Goal: Complete application form

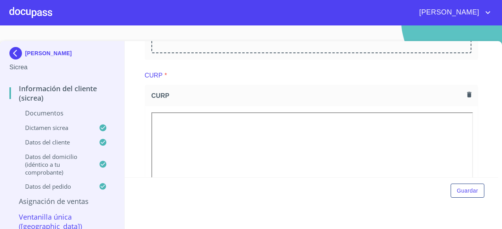
scroll to position [470, 0]
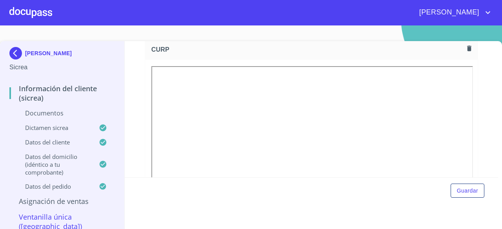
click at [465, 50] on icon "button" at bounding box center [468, 48] width 7 height 7
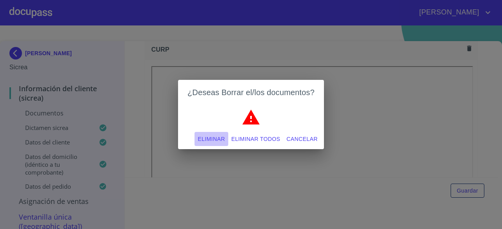
click at [211, 140] on span "Eliminar" at bounding box center [211, 139] width 27 height 10
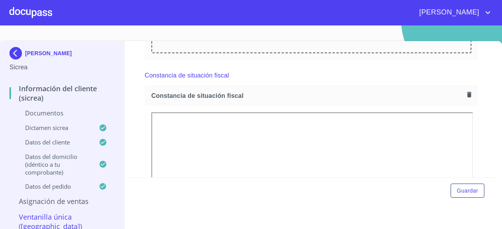
scroll to position [549, 0]
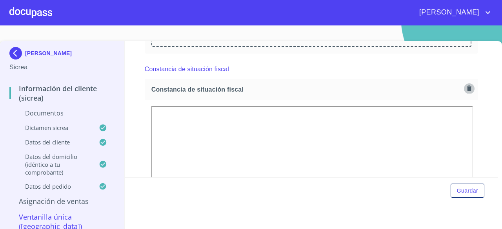
click at [467, 87] on icon "button" at bounding box center [469, 88] width 4 height 5
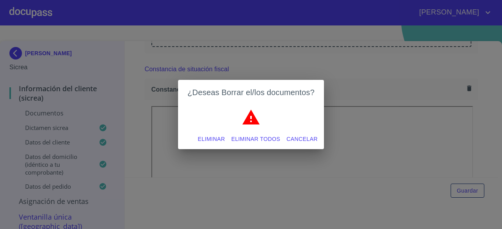
click at [296, 138] on span "Cancelar" at bounding box center [302, 139] width 31 height 10
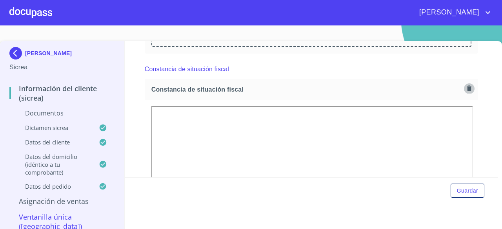
click at [465, 87] on icon "button" at bounding box center [468, 88] width 7 height 7
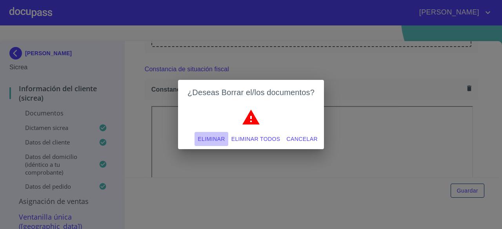
click at [214, 141] on span "Eliminar" at bounding box center [211, 139] width 27 height 10
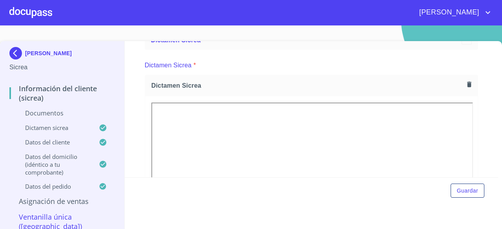
scroll to position [706, 0]
click at [467, 79] on icon "button" at bounding box center [469, 81] width 4 height 5
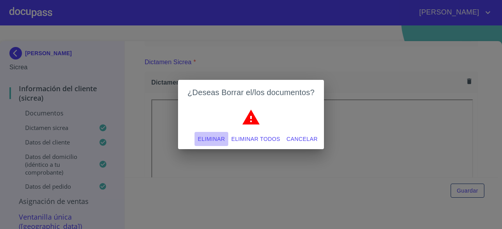
click at [212, 139] on span "Eliminar" at bounding box center [211, 139] width 27 height 10
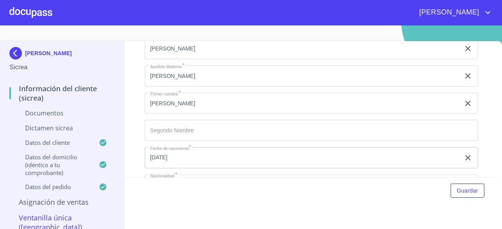
scroll to position [823, 0]
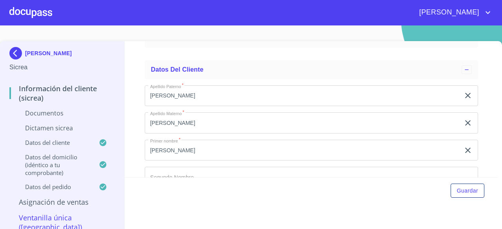
click at [463, 92] on icon "clear input" at bounding box center [467, 95] width 9 height 9
click at [465, 121] on icon "clear input" at bounding box center [467, 122] width 5 height 5
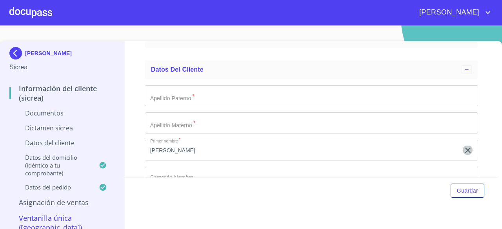
click at [463, 146] on icon "clear input" at bounding box center [467, 150] width 9 height 9
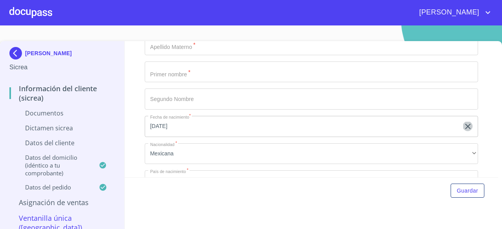
click at [463, 126] on icon "button" at bounding box center [467, 126] width 9 height 9
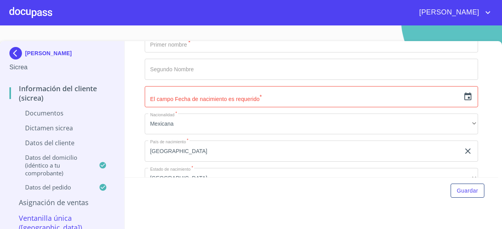
scroll to position [941, 0]
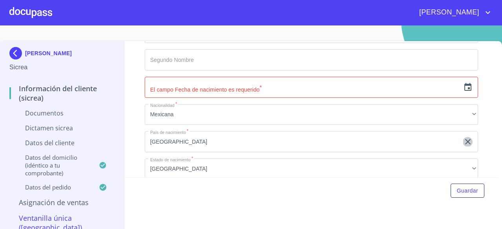
click at [463, 141] on icon "clear input" at bounding box center [467, 141] width 9 height 9
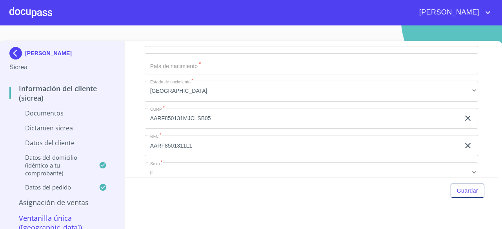
scroll to position [1019, 0]
click at [463, 118] on icon "clear input" at bounding box center [467, 117] width 9 height 9
click at [465, 143] on icon "clear input" at bounding box center [467, 145] width 5 height 5
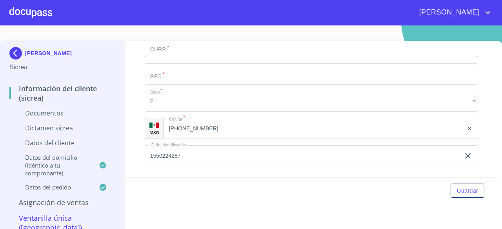
scroll to position [1097, 0]
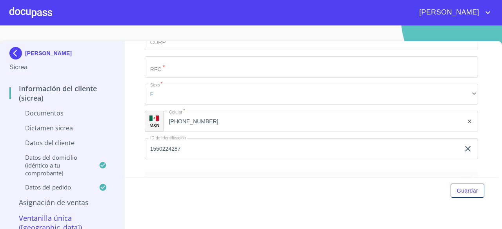
click at [466, 122] on icon "clear input" at bounding box center [469, 121] width 6 height 6
click at [463, 147] on icon "clear input" at bounding box center [467, 148] width 9 height 9
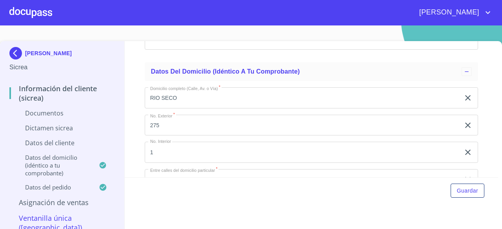
scroll to position [1215, 0]
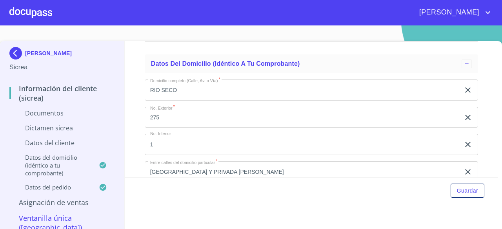
click at [463, 91] on icon "clear input" at bounding box center [467, 89] width 9 height 9
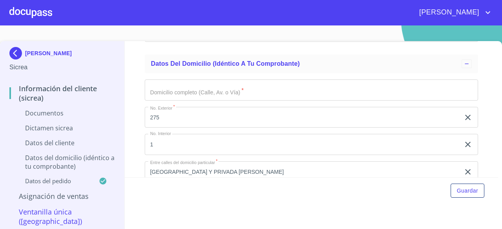
scroll to position [0, 0]
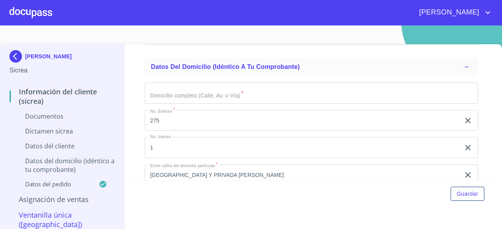
click at [465, 120] on icon "clear input" at bounding box center [467, 120] width 5 height 5
click at [463, 146] on icon "clear input" at bounding box center [467, 147] width 9 height 9
click at [463, 172] on icon "clear input" at bounding box center [467, 174] width 9 height 9
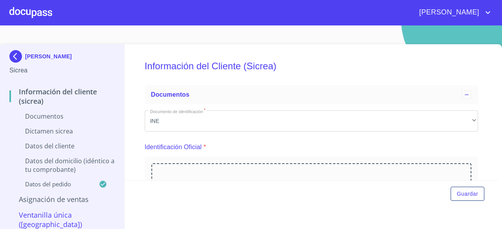
click at [51, 96] on p "Información del Cliente (Sicrea)" at bounding box center [61, 96] width 105 height 19
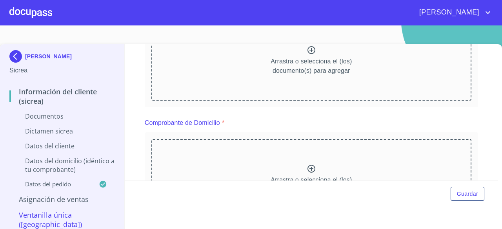
scroll to position [157, 0]
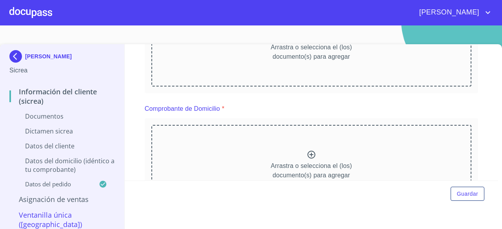
click at [69, 168] on p "Datos del domicilio (idéntico a tu comprobante)" at bounding box center [61, 165] width 105 height 17
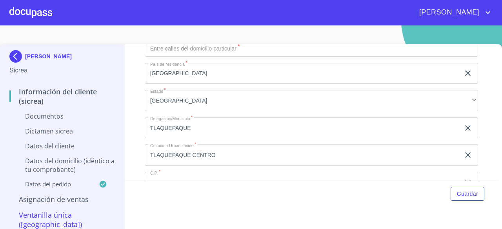
scroll to position [314, 0]
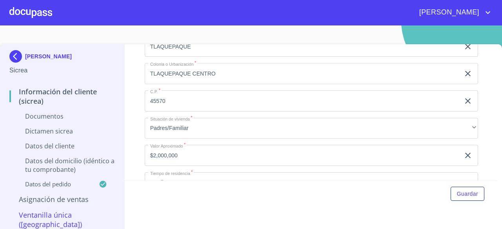
click at [465, 154] on icon "clear input" at bounding box center [467, 155] width 9 height 9
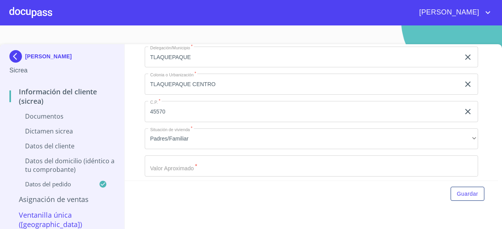
scroll to position [1424, 0]
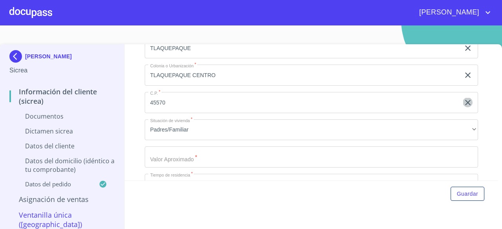
click at [463, 105] on icon "clear input" at bounding box center [467, 102] width 9 height 9
click at [465, 73] on icon "clear input" at bounding box center [467, 75] width 5 height 5
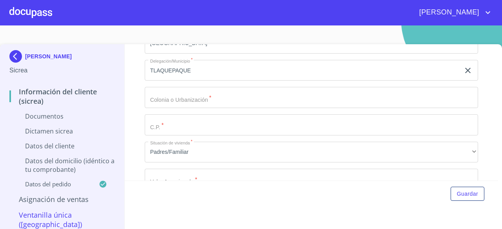
scroll to position [1385, 0]
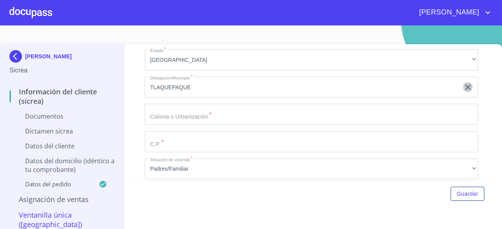
click at [465, 85] on icon "clear input" at bounding box center [467, 87] width 5 height 5
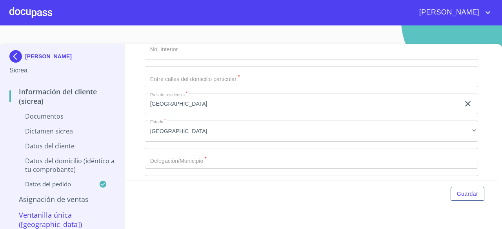
scroll to position [1306, 0]
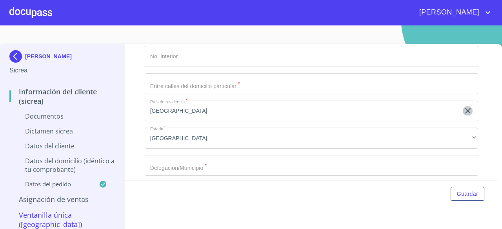
click at [463, 112] on icon "clear input" at bounding box center [467, 110] width 9 height 9
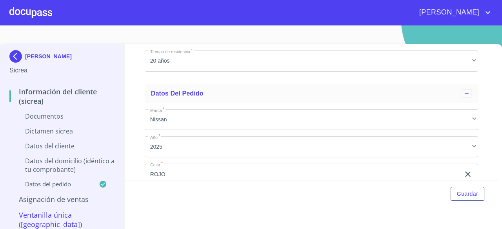
scroll to position [1614, 0]
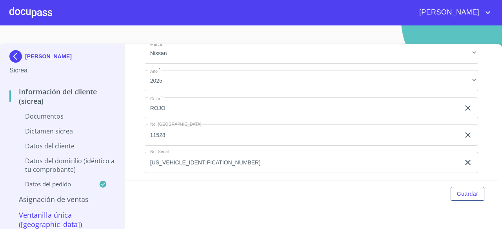
click at [465, 106] on icon "clear input" at bounding box center [467, 107] width 5 height 5
click at [463, 132] on icon "clear input" at bounding box center [467, 135] width 9 height 9
click at [463, 160] on icon "clear input" at bounding box center [467, 162] width 9 height 9
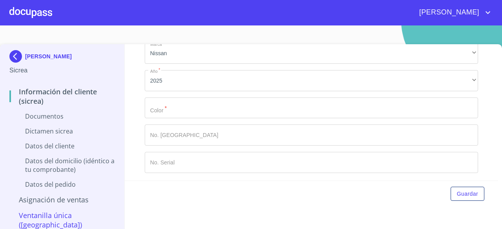
click at [480, 98] on div "Información del Cliente (Sicrea) Documentos Documento de identificación   * INE…" at bounding box center [312, 112] width 374 height 136
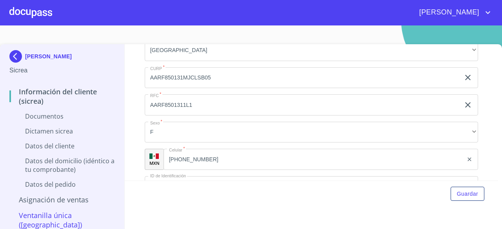
scroll to position [947, 0]
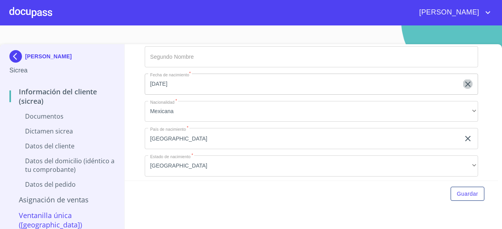
click at [463, 81] on icon "button" at bounding box center [467, 84] width 9 height 9
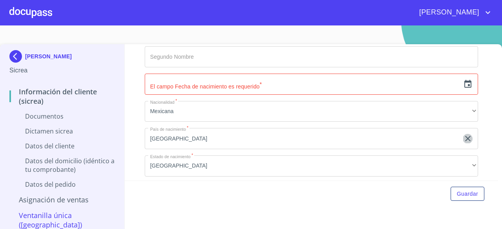
click at [465, 137] on icon "clear input" at bounding box center [467, 138] width 5 height 5
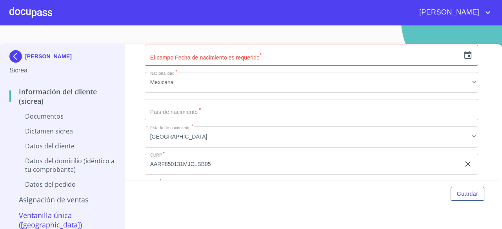
scroll to position [986, 0]
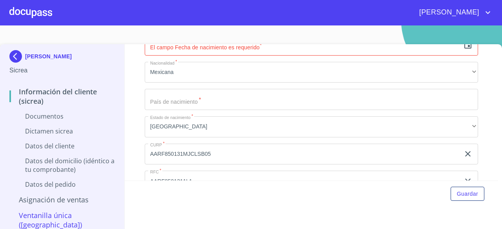
click at [463, 149] on icon "clear input" at bounding box center [467, 153] width 9 height 9
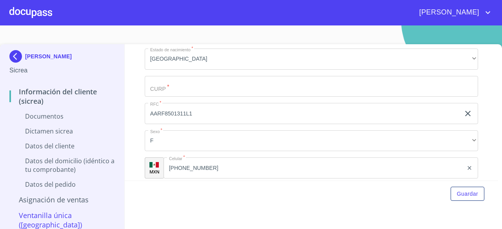
scroll to position [1065, 0]
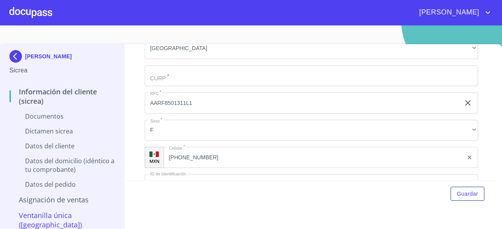
click at [463, 102] on icon "clear input" at bounding box center [467, 102] width 9 height 9
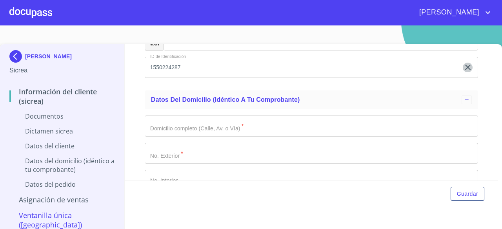
click at [463, 65] on icon "clear input" at bounding box center [467, 67] width 9 height 9
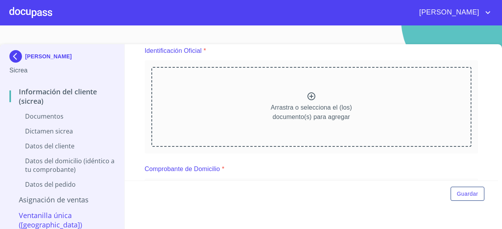
scroll to position [85, 0]
